Goal: Unclear

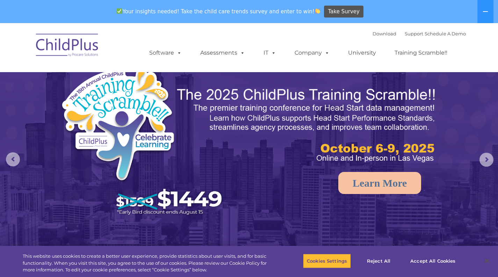
select select "MEDIUM"
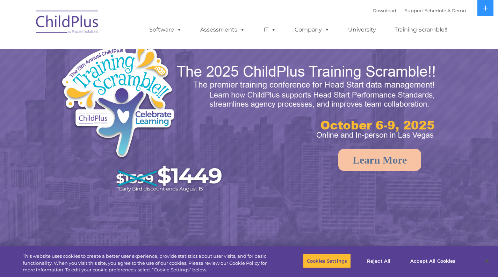
select select "MEDIUM"
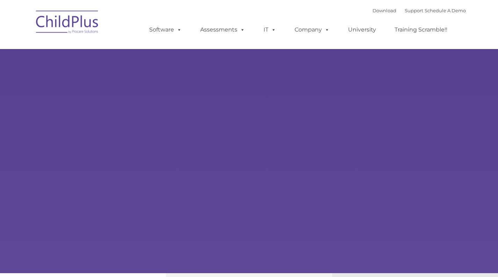
type input ""
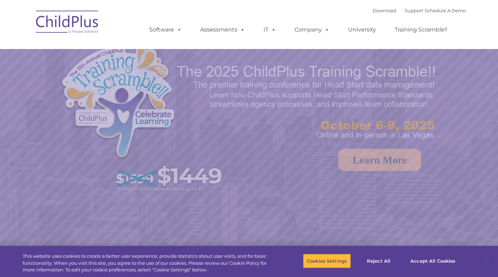
select select "MEDIUM"
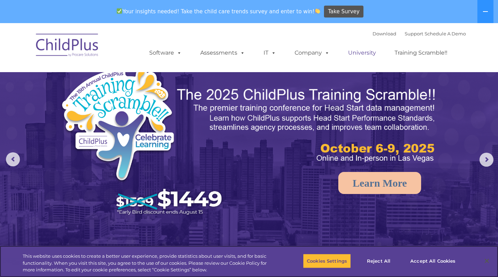
scroll to position [0, 0]
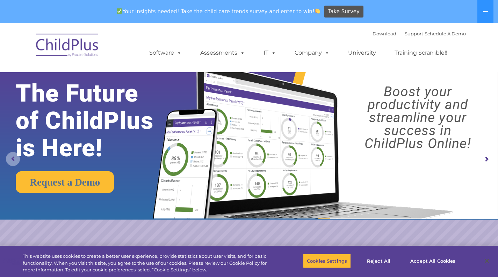
click at [12, 161] on rs-arrow at bounding box center [13, 159] width 14 height 14
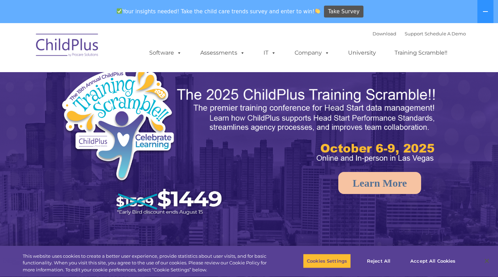
select select "MEDIUM"
